Goal: Task Accomplishment & Management: Manage account settings

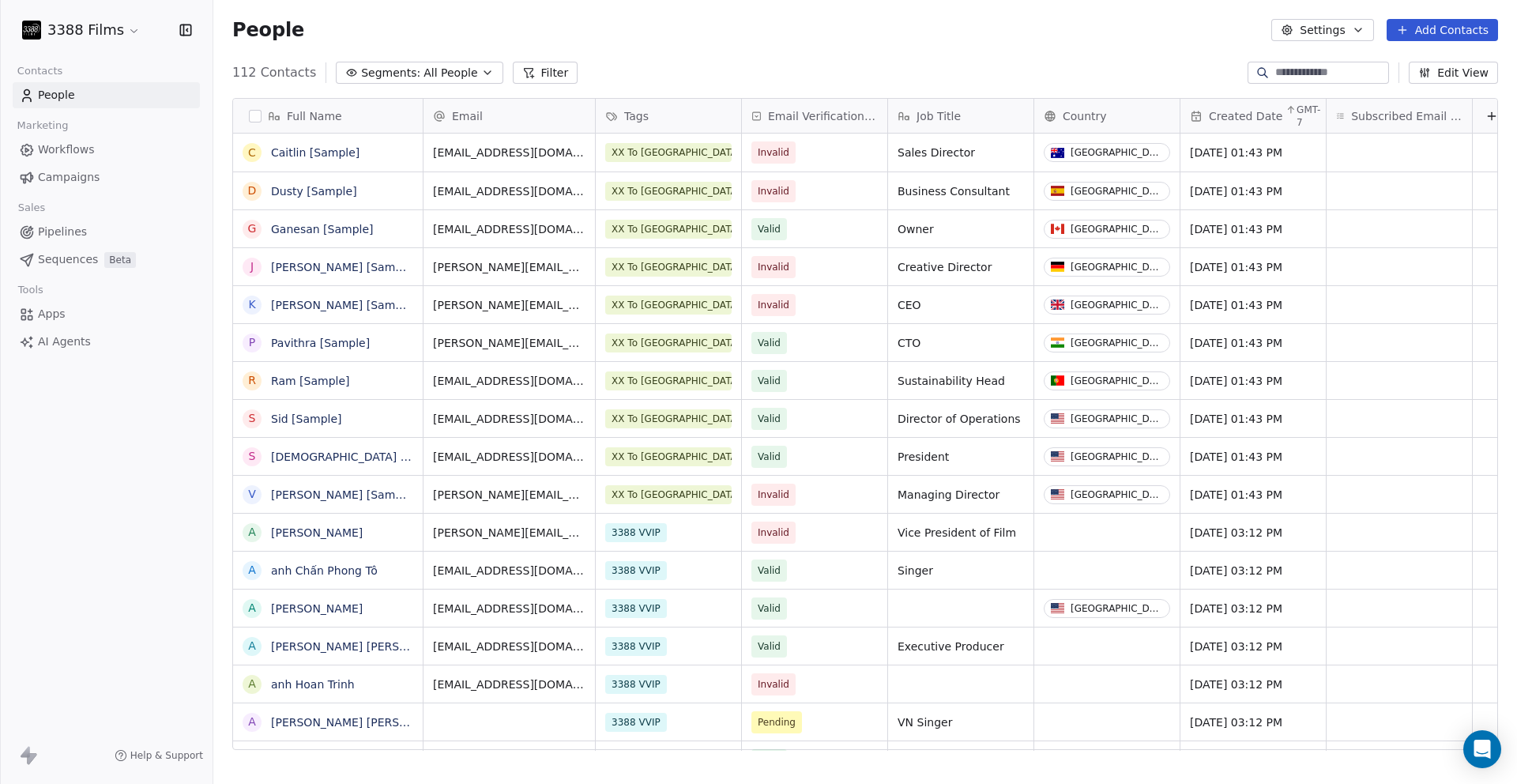
scroll to position [678, 1292]
